Goal: Find specific fact: Find specific fact

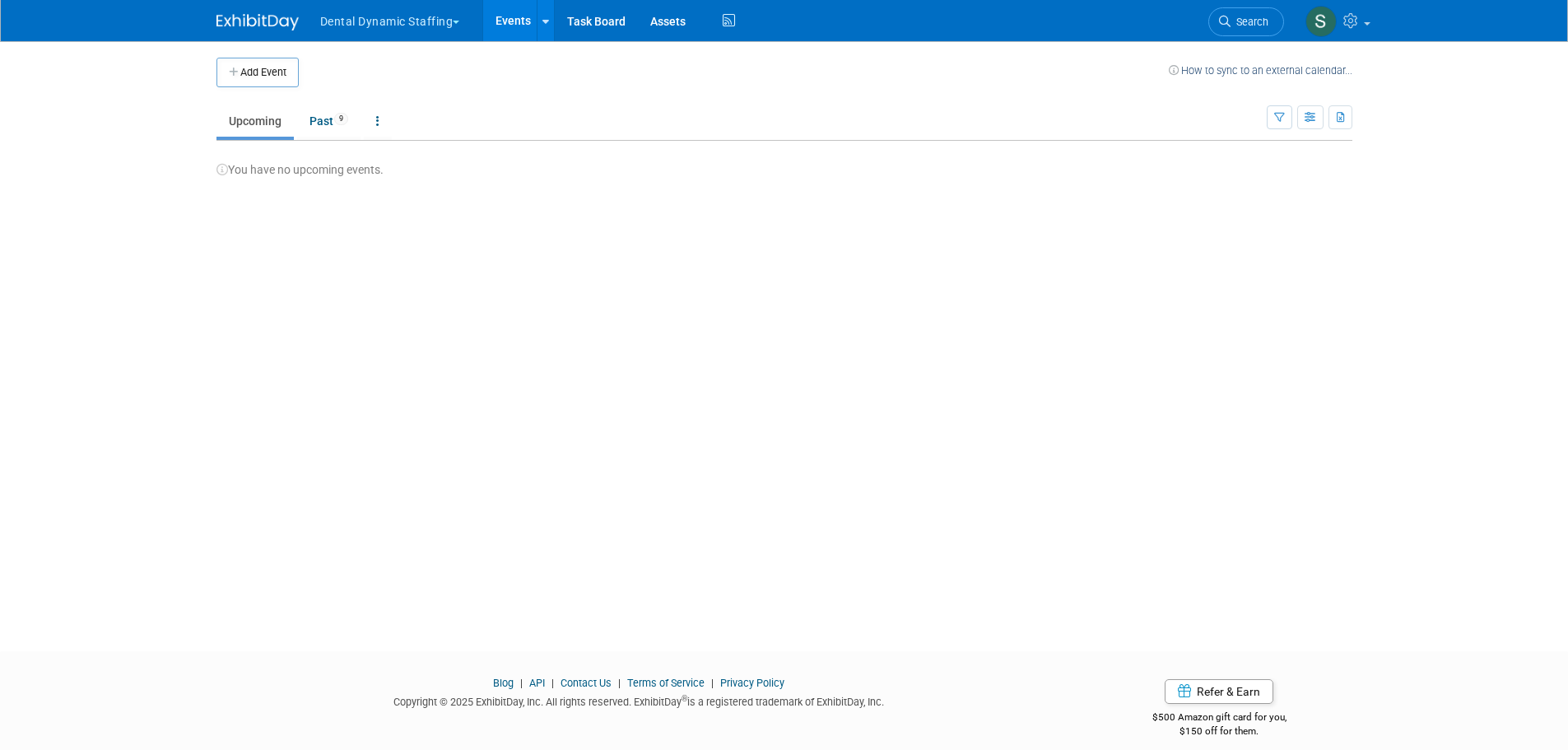
click at [459, 23] on span "button" at bounding box center [456, 23] width 7 height 3
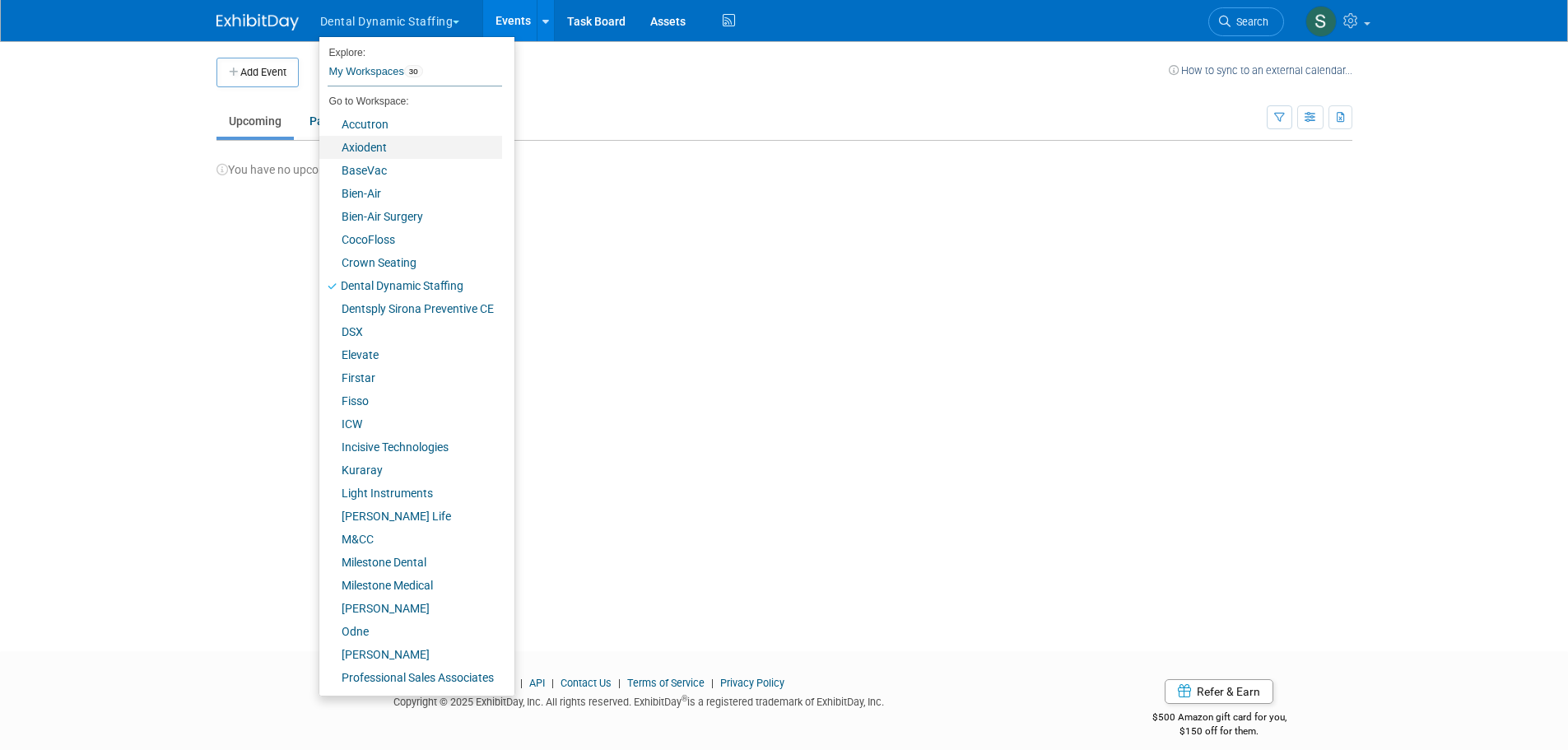
click at [402, 146] on link "Axiodent" at bounding box center [410, 147] width 183 height 23
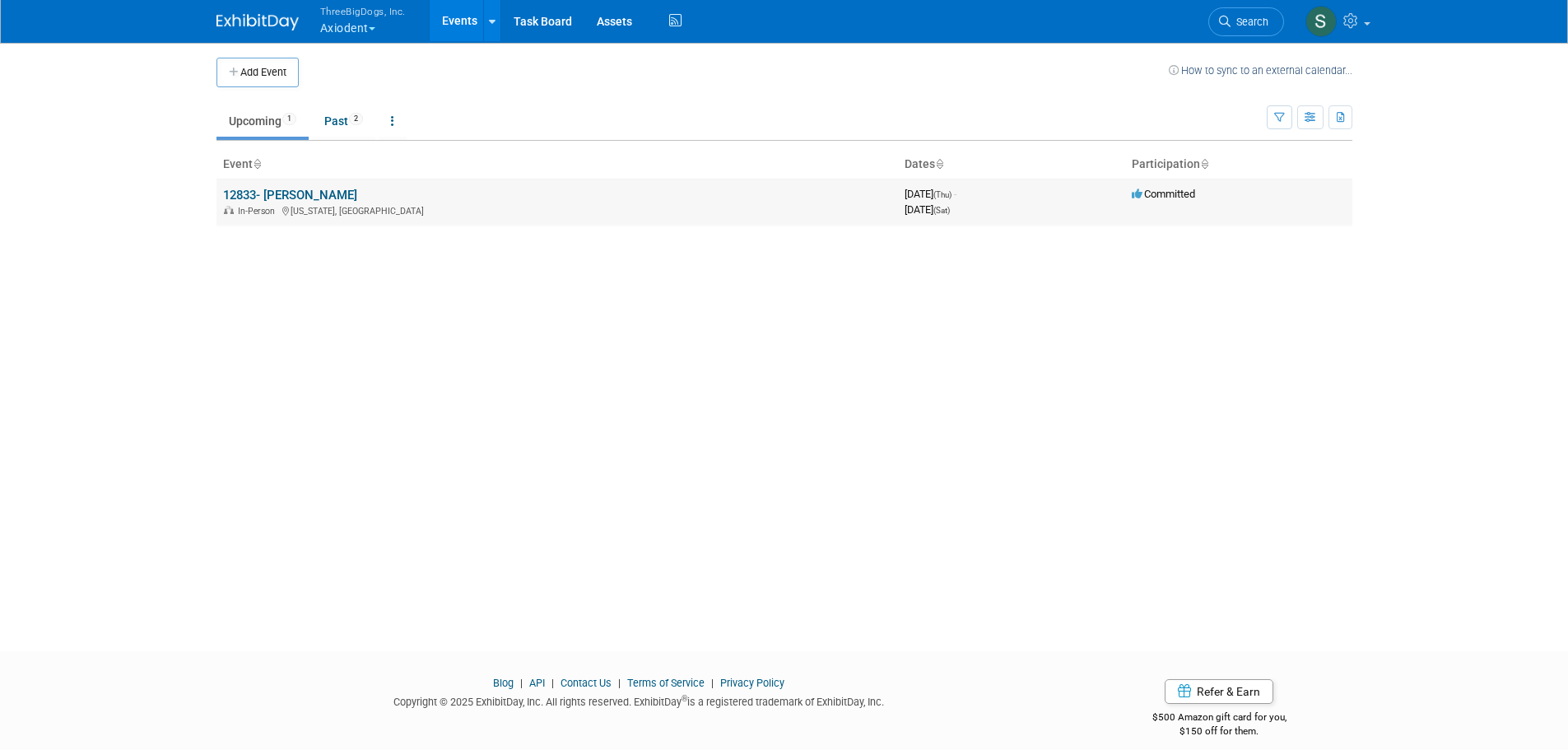
click at [260, 194] on link "12833- ADA SmileCon" at bounding box center [290, 195] width 134 height 15
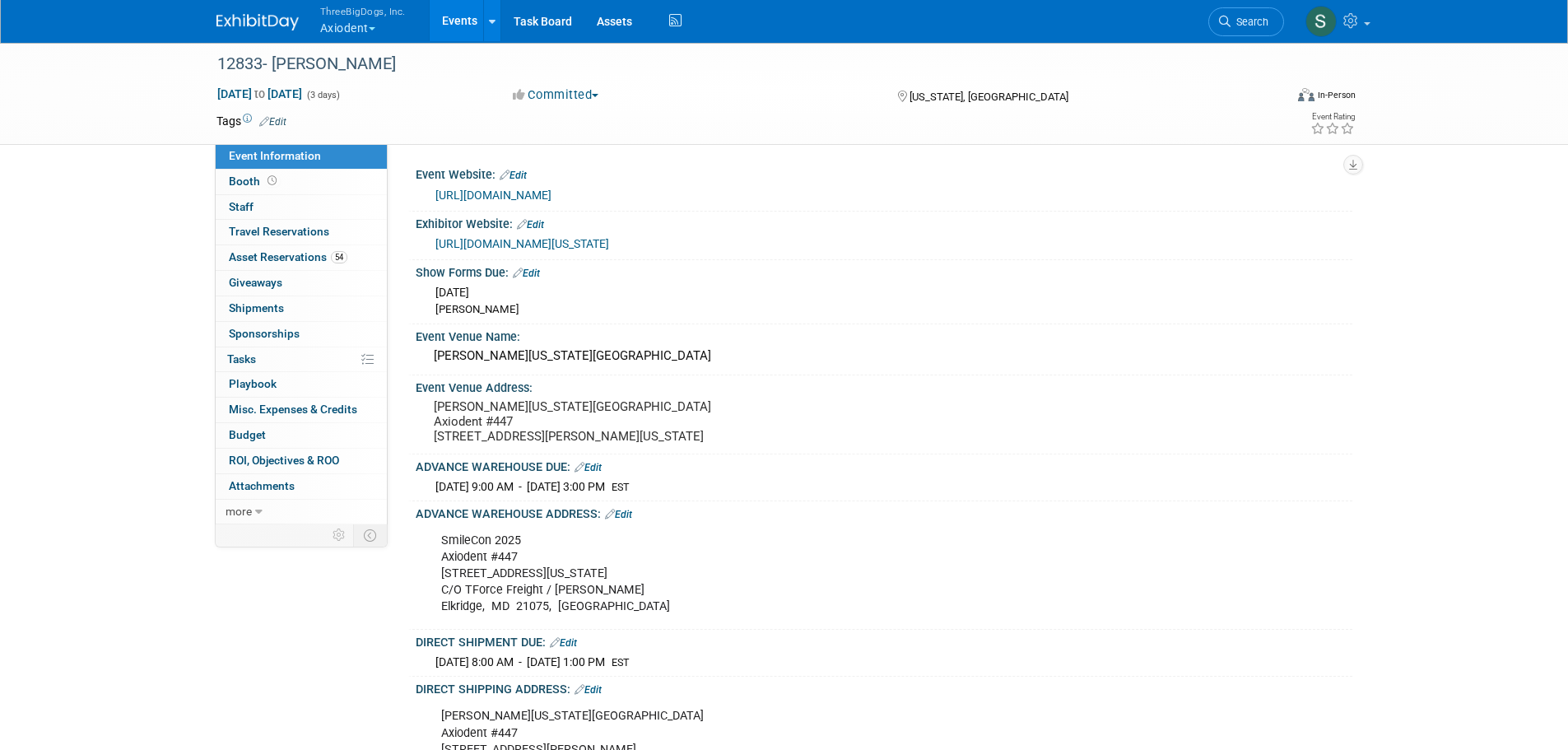
click at [441, 567] on div "SmileCon 2025 Axiodent #447 6571 Washington Blvd C/O TForce Freight / Freeman E…" at bounding box center [800, 574] width 742 height 99
drag, startPoint x: 442, startPoint y: 573, endPoint x: 597, endPoint y: 646, distance: 171.3
click at [597, 623] on div "SmileCon 2025 Axiodent #447 6571 Washington Blvd C/O TForce Freight / Freeman E…" at bounding box center [800, 574] width 742 height 99
copy div "SmileCon 2025 Axiodent #447 6571 Washington Blvd C/O TForce Freight / Freeman E…"
